Goal: Check status: Check status

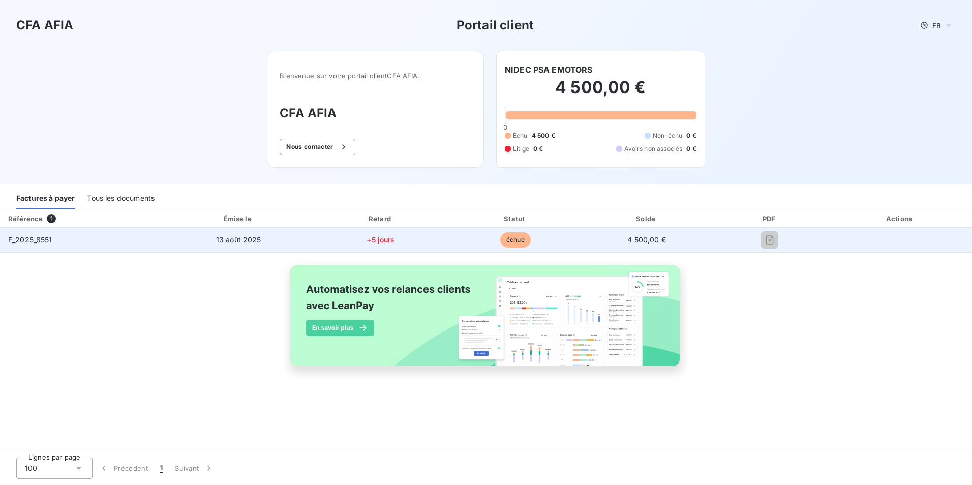
click at [9, 241] on span "F_2025_8551" at bounding box center [30, 239] width 44 height 9
click at [43, 241] on span "F_2025_8551" at bounding box center [30, 239] width 44 height 9
click at [44, 241] on span "F_2025_8551" at bounding box center [30, 239] width 44 height 9
click at [198, 241] on td "13 août 2025" at bounding box center [238, 240] width 148 height 24
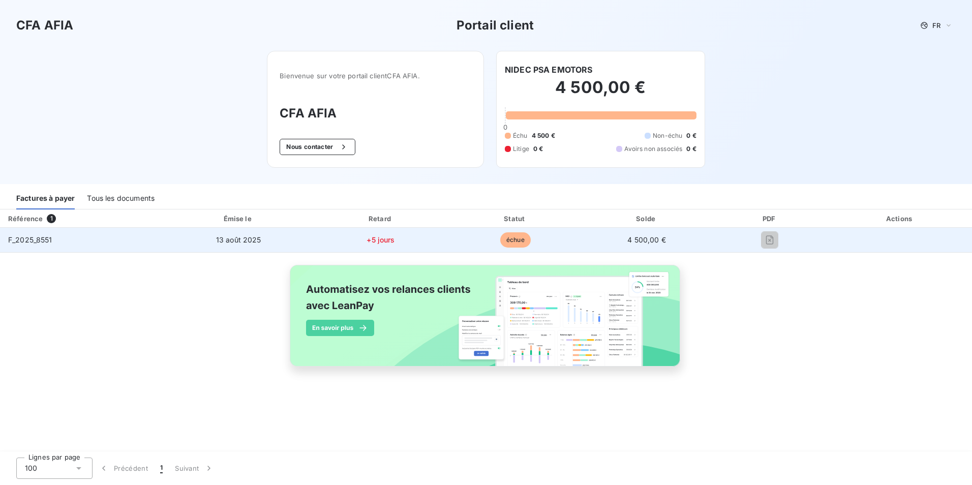
drag, startPoint x: 198, startPoint y: 241, endPoint x: 267, endPoint y: 240, distance: 68.6
click at [267, 240] on td "13 août 2025" at bounding box center [238, 240] width 148 height 24
click at [298, 238] on td "13 août 2025" at bounding box center [238, 240] width 148 height 24
click at [452, 234] on td "échue" at bounding box center [515, 240] width 133 height 24
drag, startPoint x: 452, startPoint y: 234, endPoint x: 420, endPoint y: 238, distance: 32.3
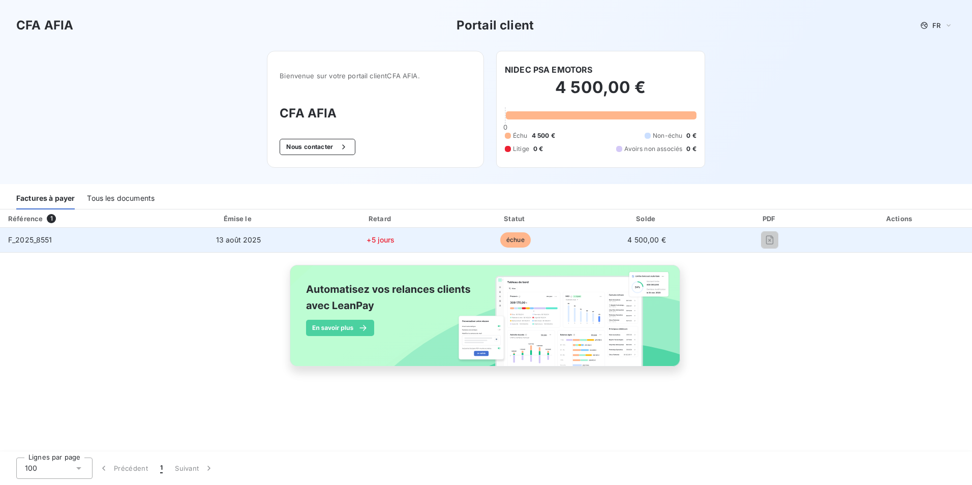
click at [434, 237] on tr "F_2025_8551 [DATE] +5 jours échue 4 500,00 €" at bounding box center [486, 240] width 972 height 24
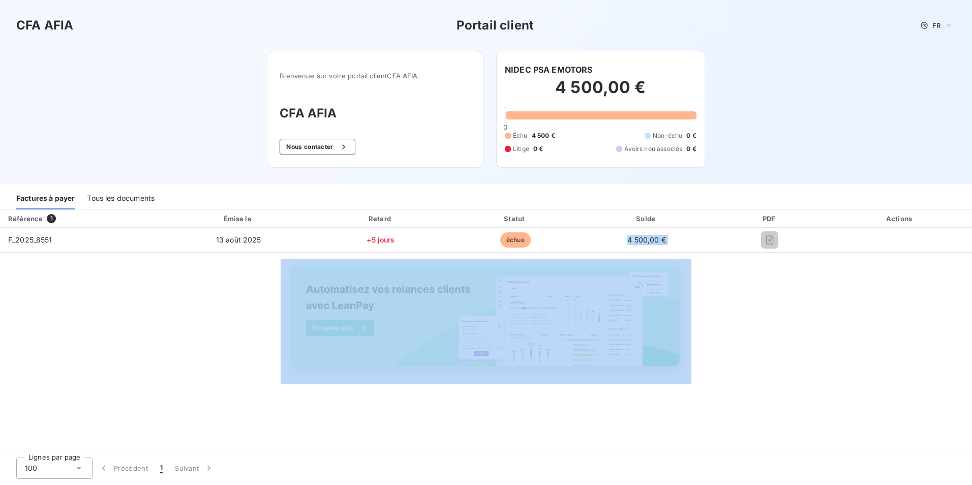
click at [546, 264] on div "Référence 1 Émise le Retard Statut Solde PDF Actions F_2025_8551 [DATE] +5 jour…" at bounding box center [486, 299] width 972 height 180
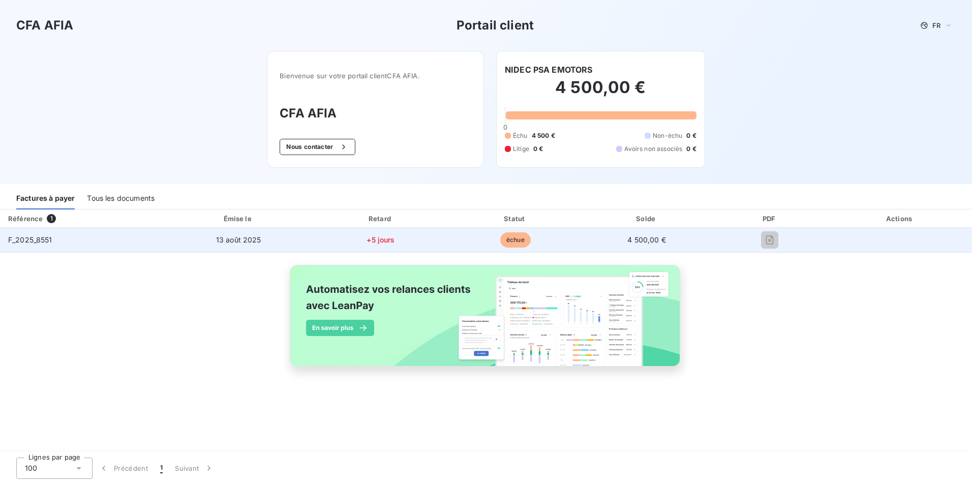
drag, startPoint x: 490, startPoint y: 239, endPoint x: 526, endPoint y: 247, distance: 36.0
click at [493, 240] on td "échue" at bounding box center [515, 240] width 133 height 24
click at [520, 241] on span "échue" at bounding box center [515, 239] width 30 height 15
click at [704, 230] on td "4 500,00 €" at bounding box center [647, 240] width 130 height 24
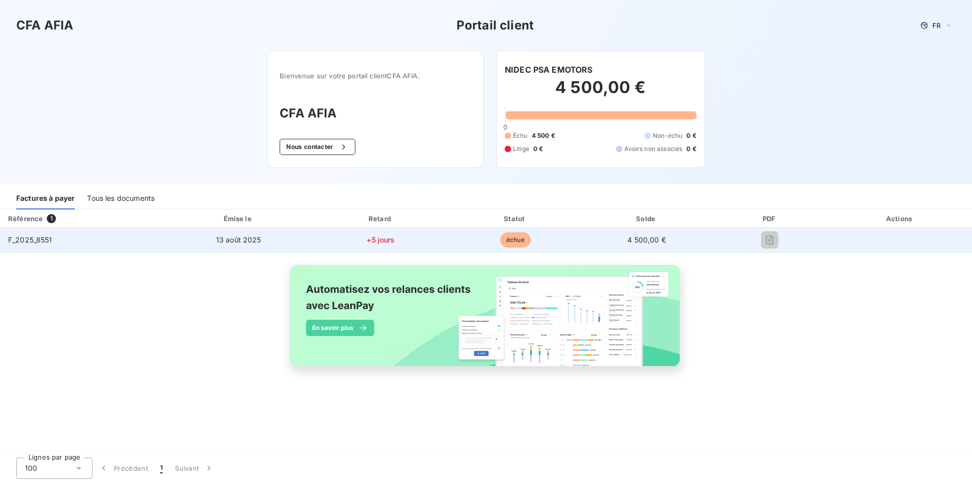
click at [705, 236] on td "4 500,00 €" at bounding box center [647, 240] width 130 height 24
click at [840, 246] on tr "F_2025_8551 [DATE] +5 jours échue 4 500,00 €" at bounding box center [486, 240] width 972 height 24
